Goal: Information Seeking & Learning: Learn about a topic

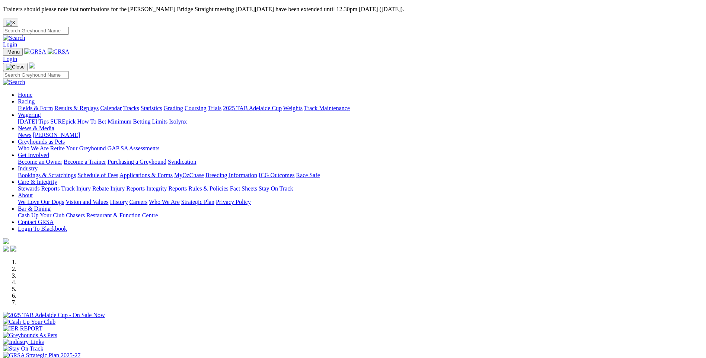
scroll to position [149, 0]
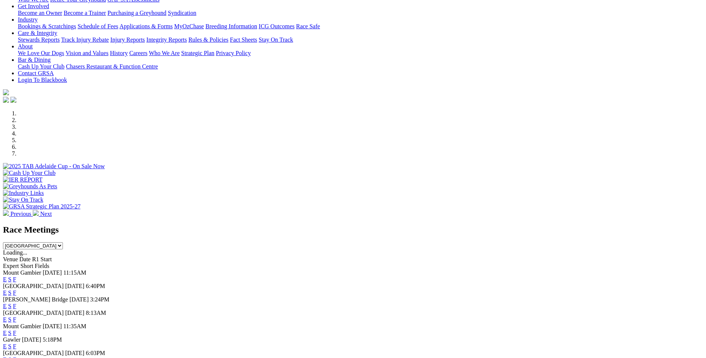
drag, startPoint x: 0, startPoint y: 0, endPoint x: 388, endPoint y: 202, distance: 437.2
click at [7, 276] on link "E" at bounding box center [5, 279] width 4 height 6
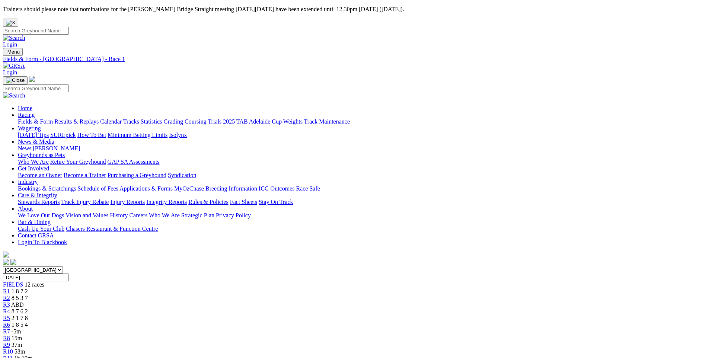
click at [10, 328] on span "R7" at bounding box center [6, 331] width 7 height 6
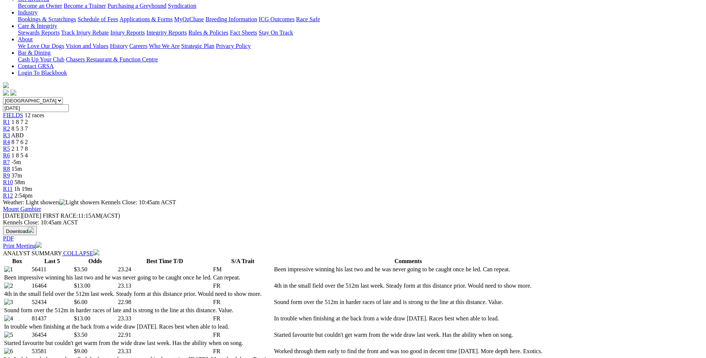
scroll to position [186, 0]
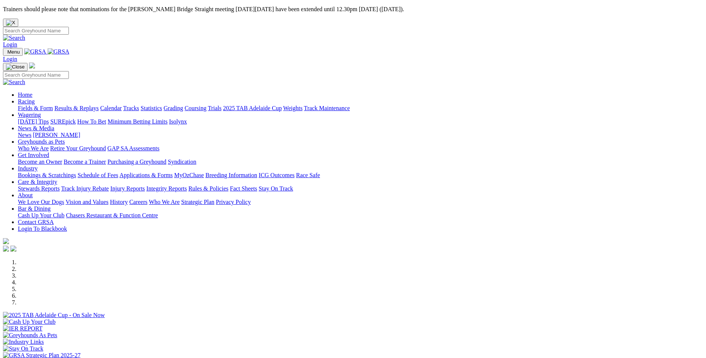
click at [99, 105] on link "Results & Replays" at bounding box center [76, 108] width 44 height 6
